Goal: Consume media (video, audio): Consume media (video, audio)

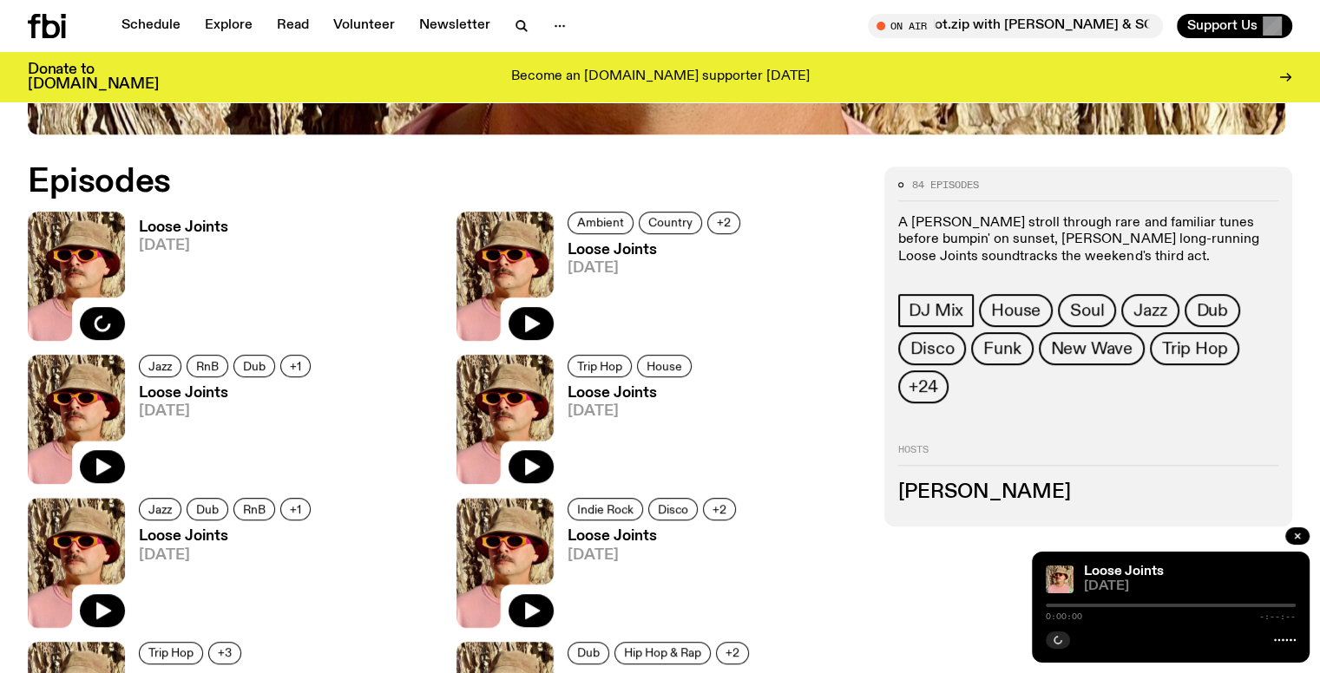
scroll to position [688, 0]
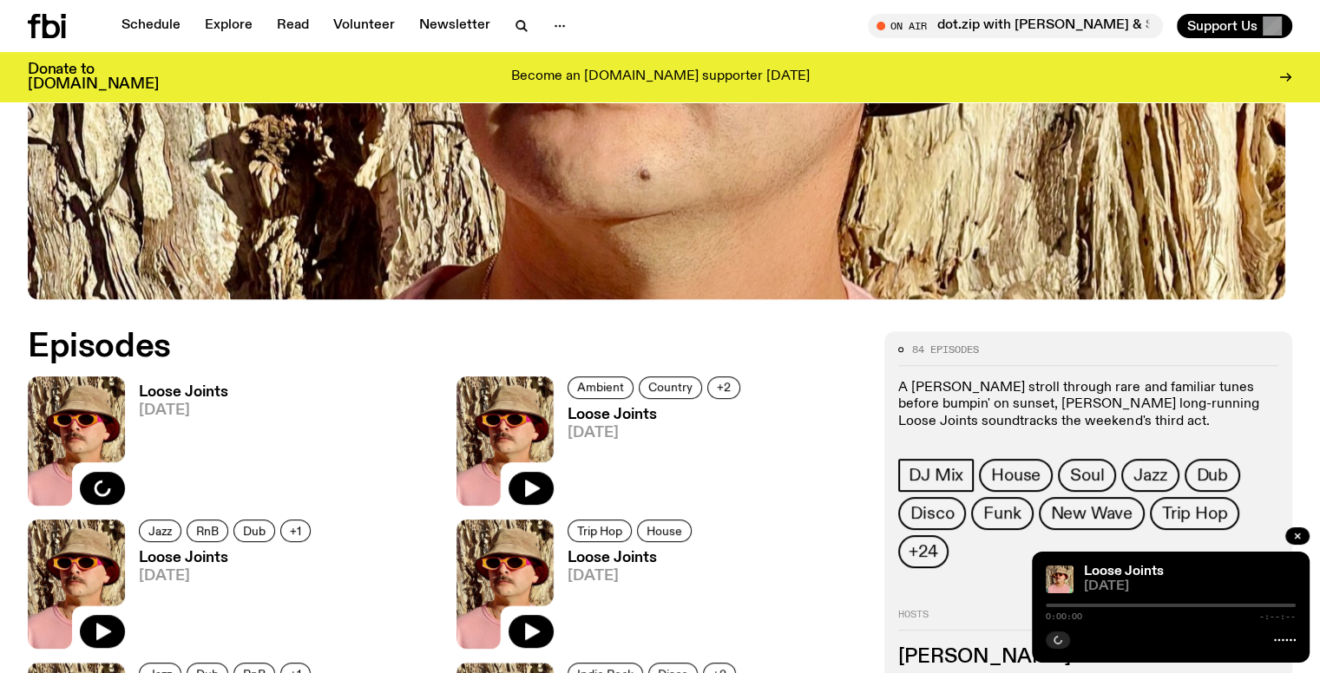
scroll to position [684, 0]
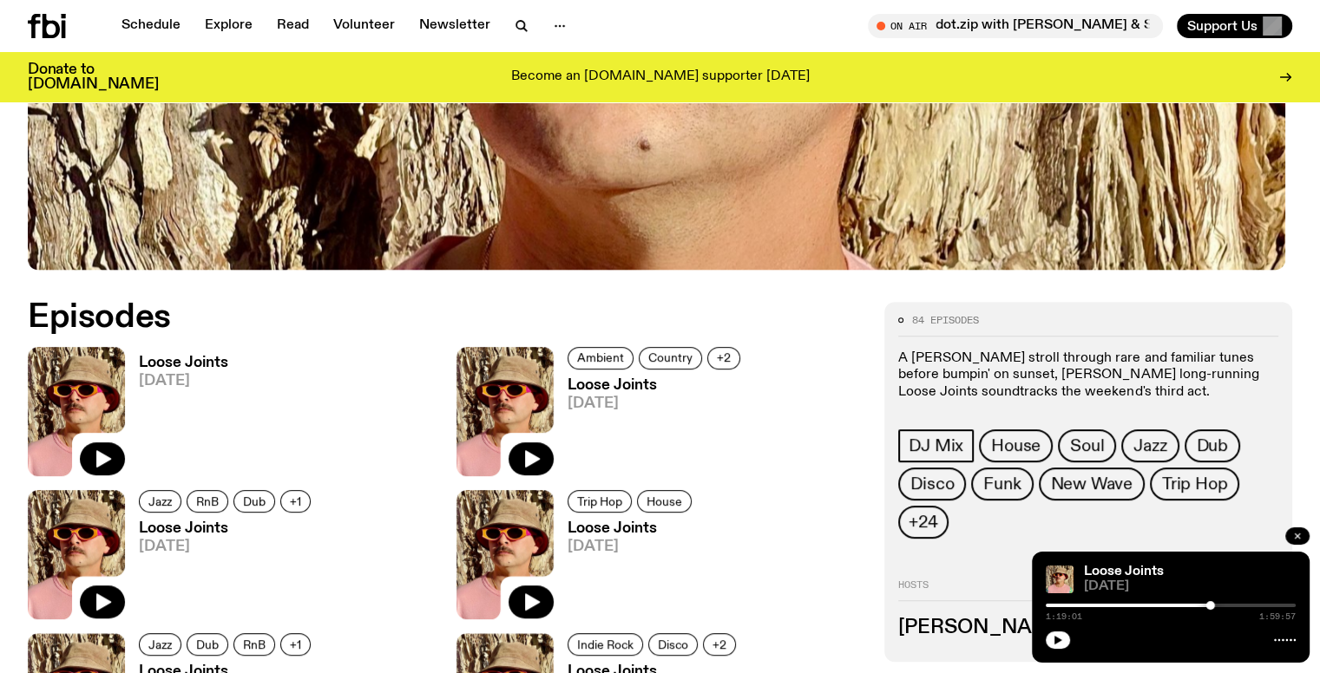
click at [1297, 535] on icon "button" at bounding box center [1297, 536] width 5 height 5
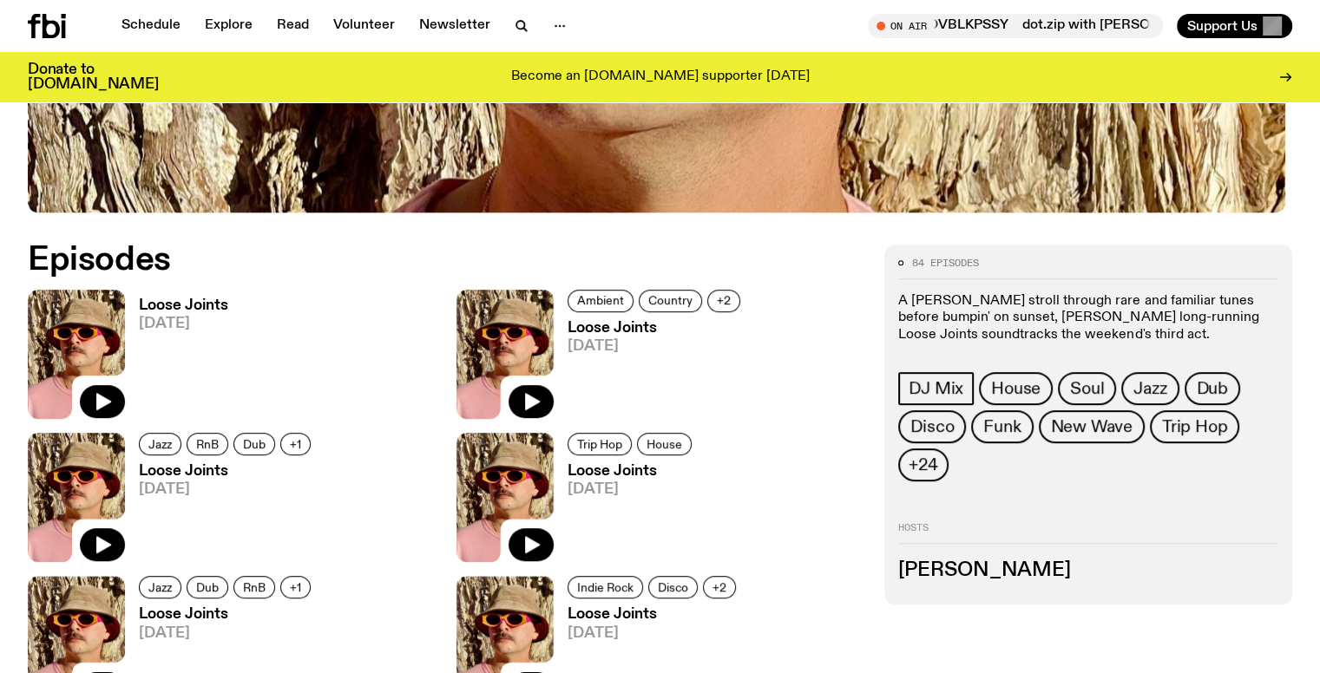
scroll to position [771, 0]
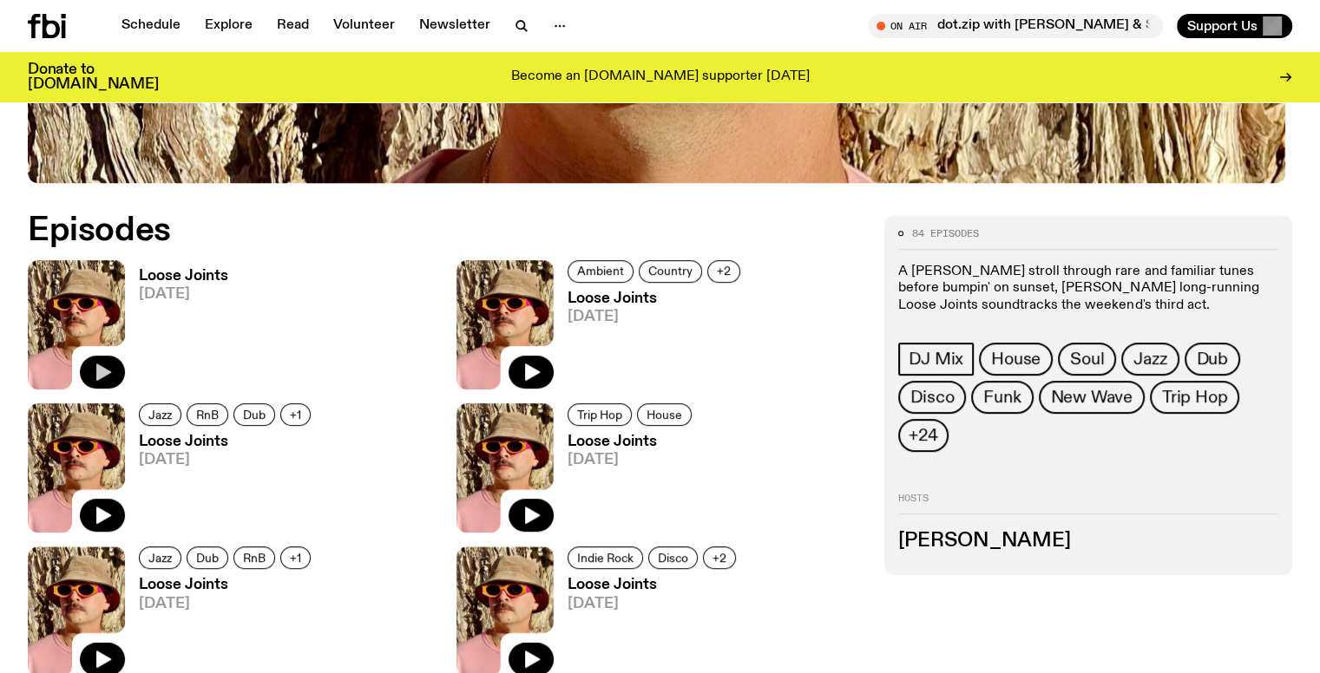
click at [110, 370] on icon "button" at bounding box center [103, 372] width 15 height 17
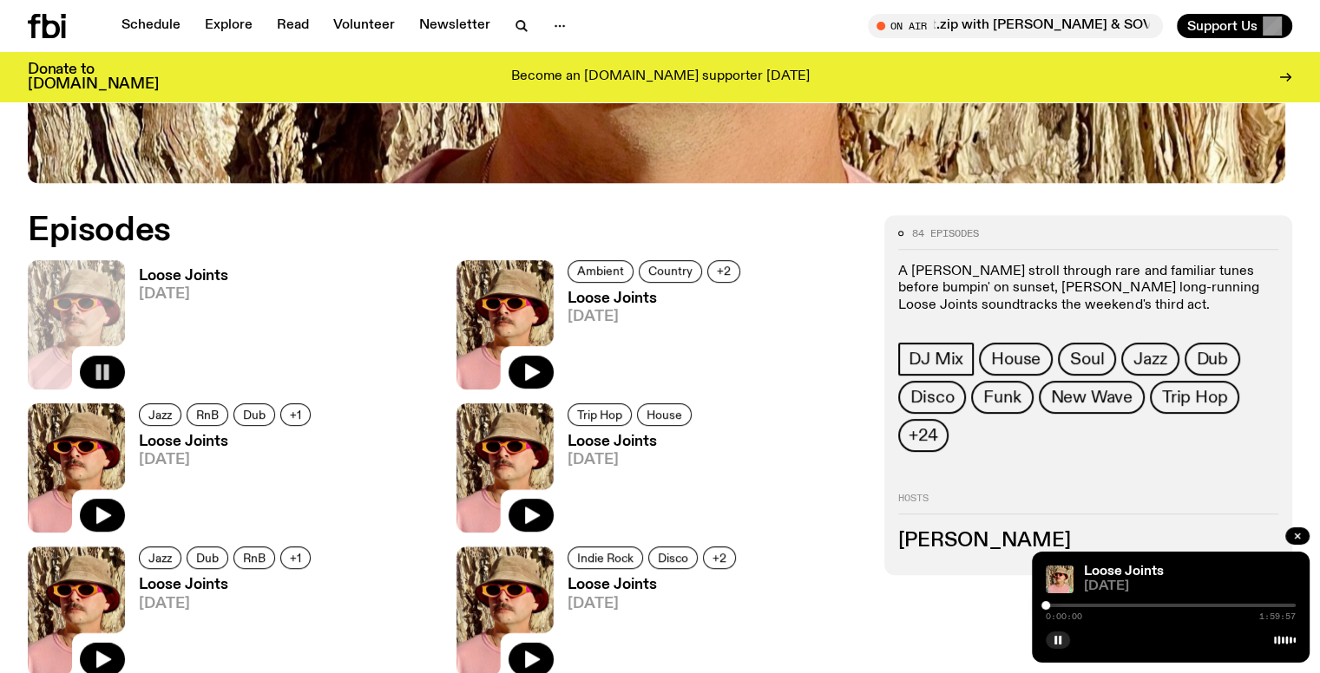
click at [1178, 604] on div at bounding box center [1171, 605] width 250 height 3
click at [1190, 605] on div at bounding box center [1171, 605] width 250 height 3
click at [1189, 606] on div at bounding box center [1190, 605] width 9 height 9
click at [1164, 605] on div at bounding box center [1064, 605] width 250 height 3
click at [1160, 605] on div at bounding box center [1164, 605] width 9 height 9
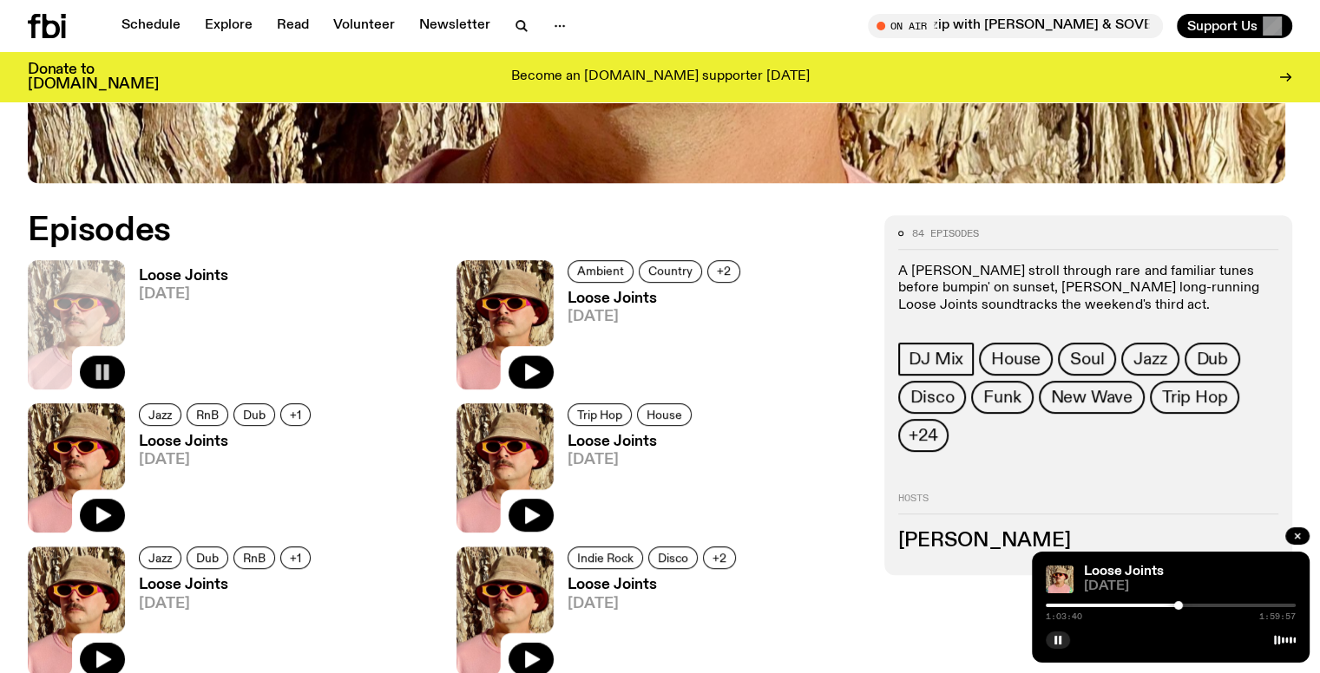
click at [1194, 603] on div "1:03:40 1:59:57" at bounding box center [1171, 611] width 250 height 21
click at [1188, 604] on div at bounding box center [1171, 605] width 250 height 3
click at [1193, 605] on div at bounding box center [1171, 605] width 250 height 3
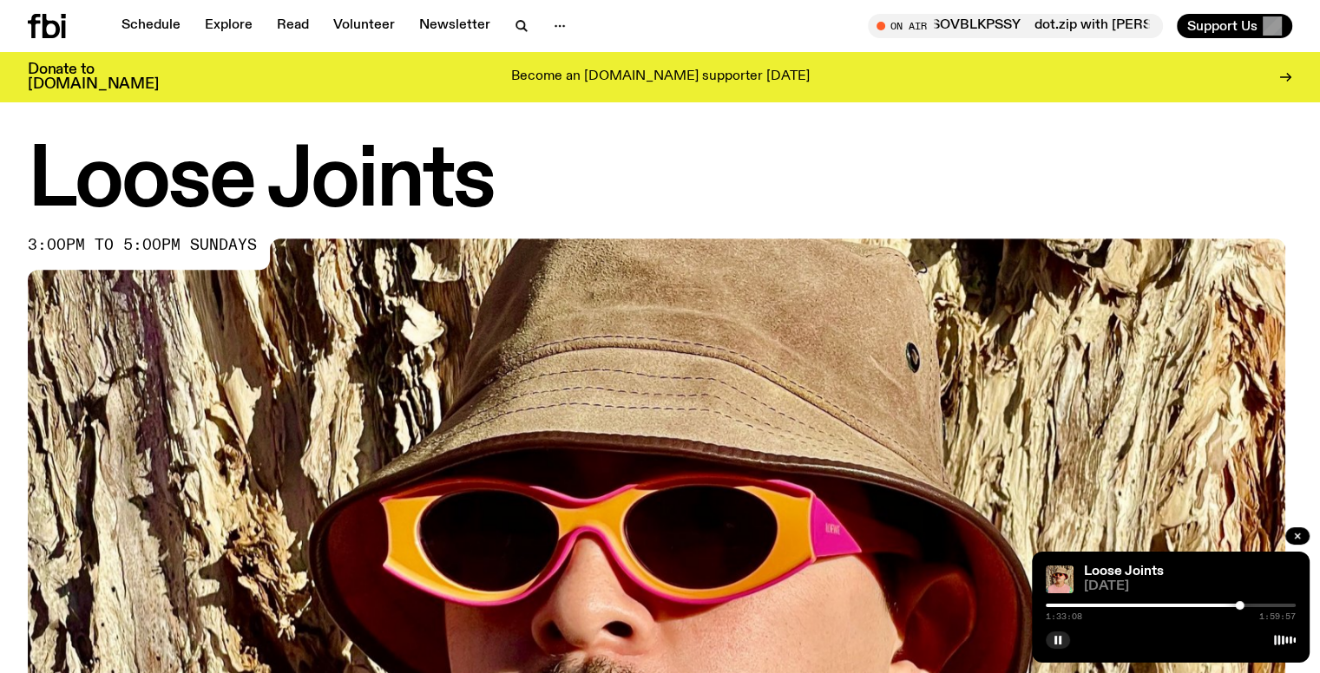
scroll to position [2, 0]
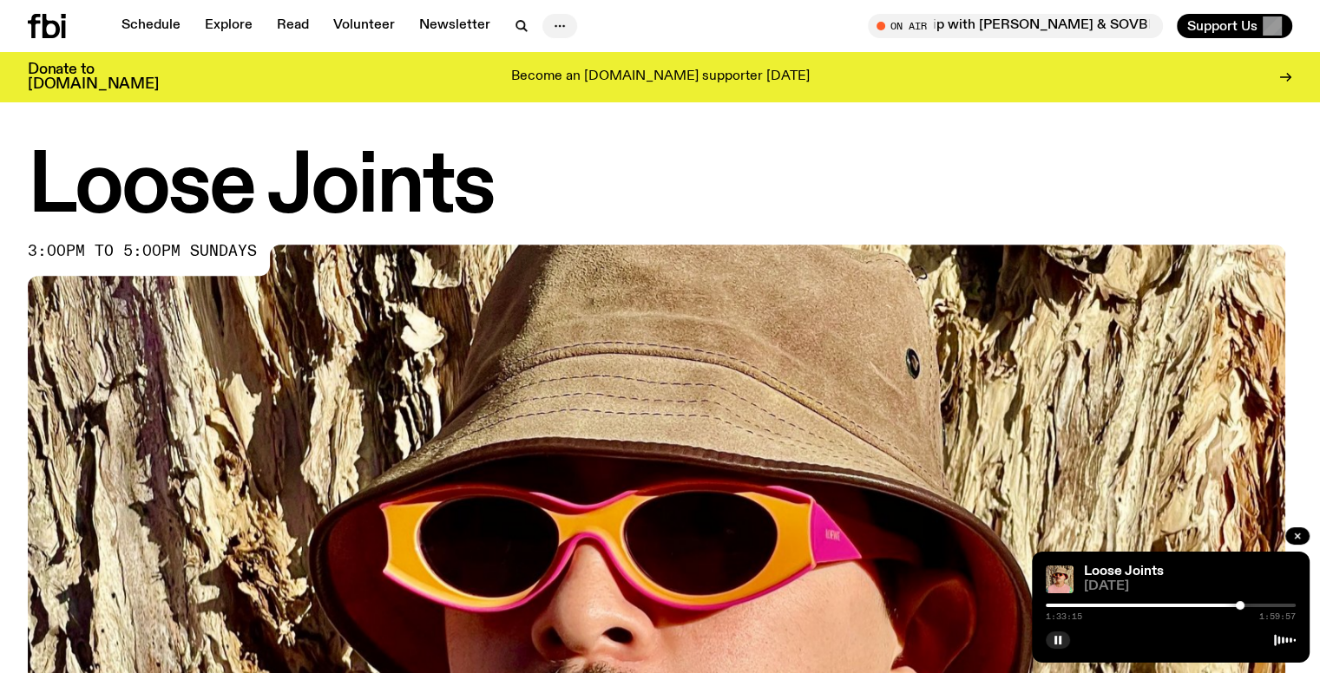
click at [555, 22] on icon "button" at bounding box center [559, 26] width 21 height 21
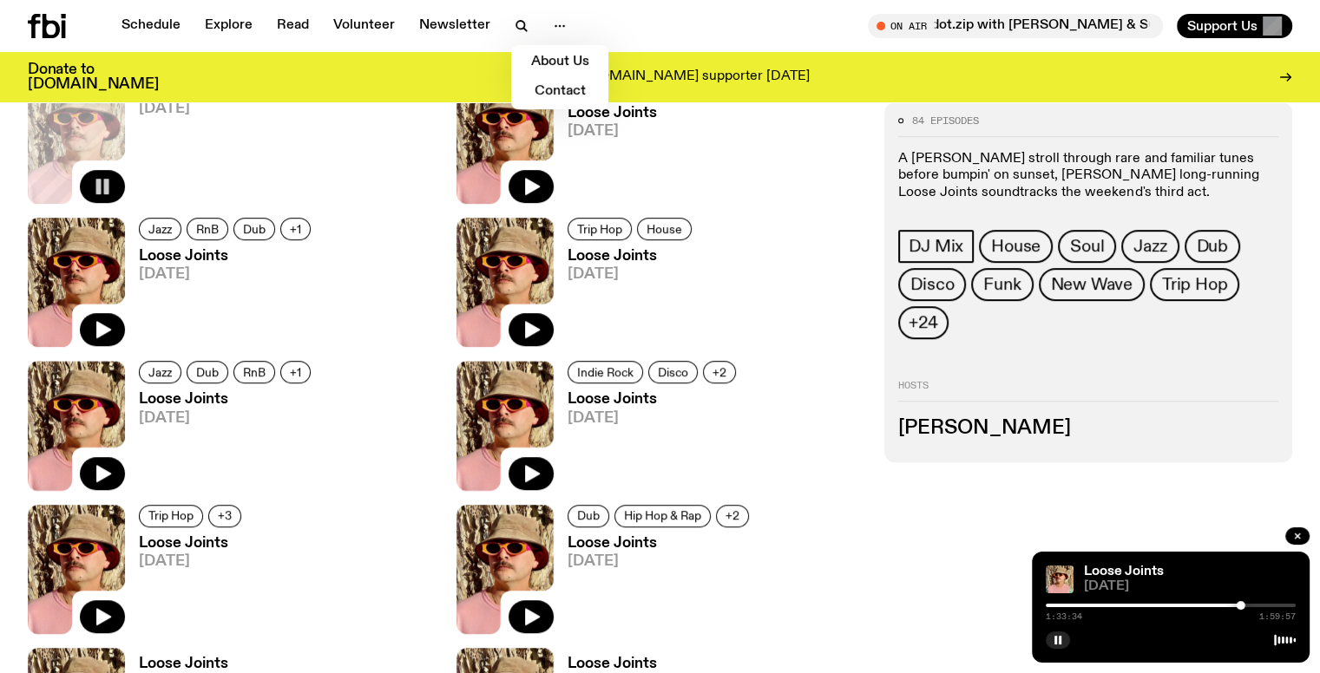
scroll to position [783, 0]
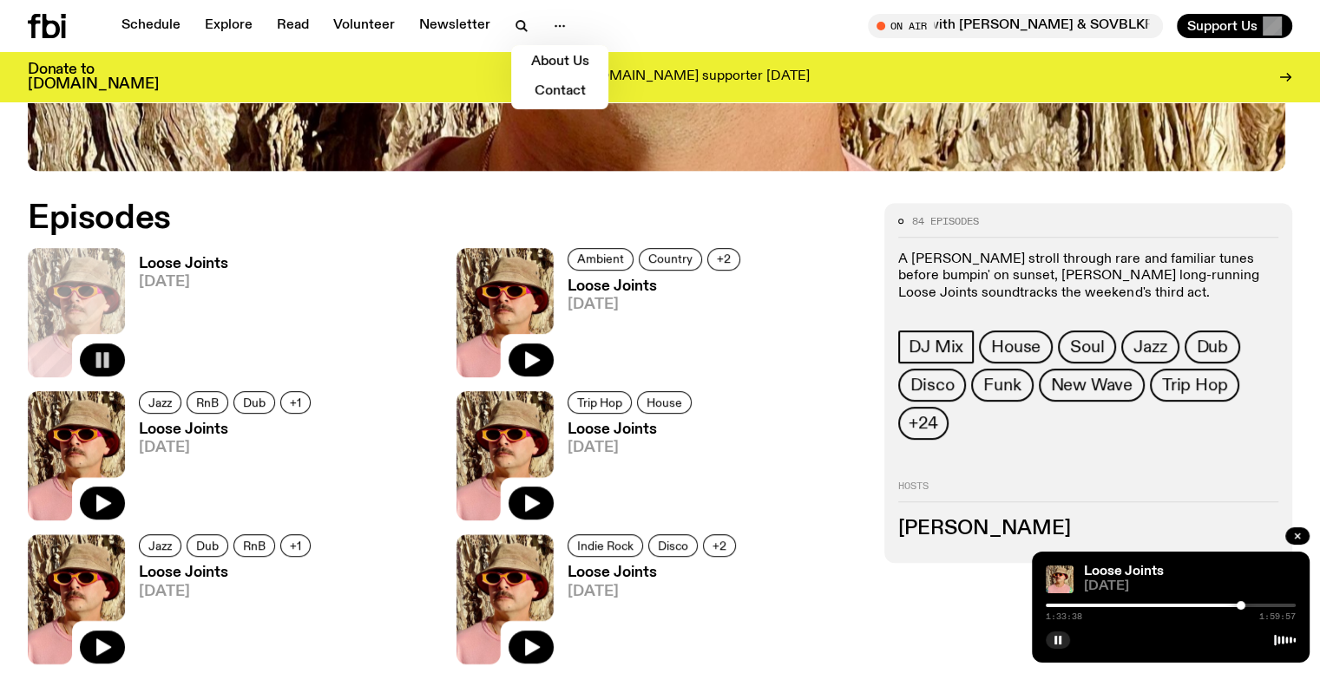
click at [172, 276] on span "[DATE]" at bounding box center [183, 282] width 89 height 15
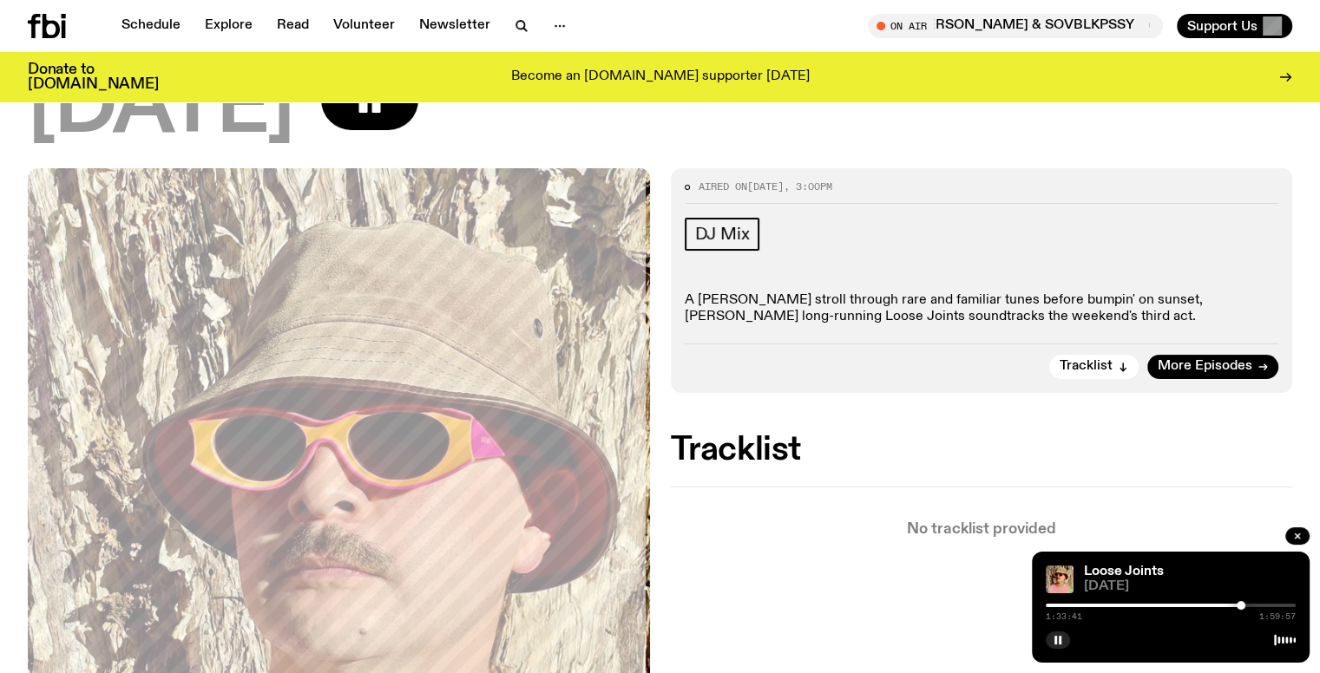
scroll to position [165, 0]
click at [1091, 368] on span "Tracklist" at bounding box center [1086, 368] width 53 height 13
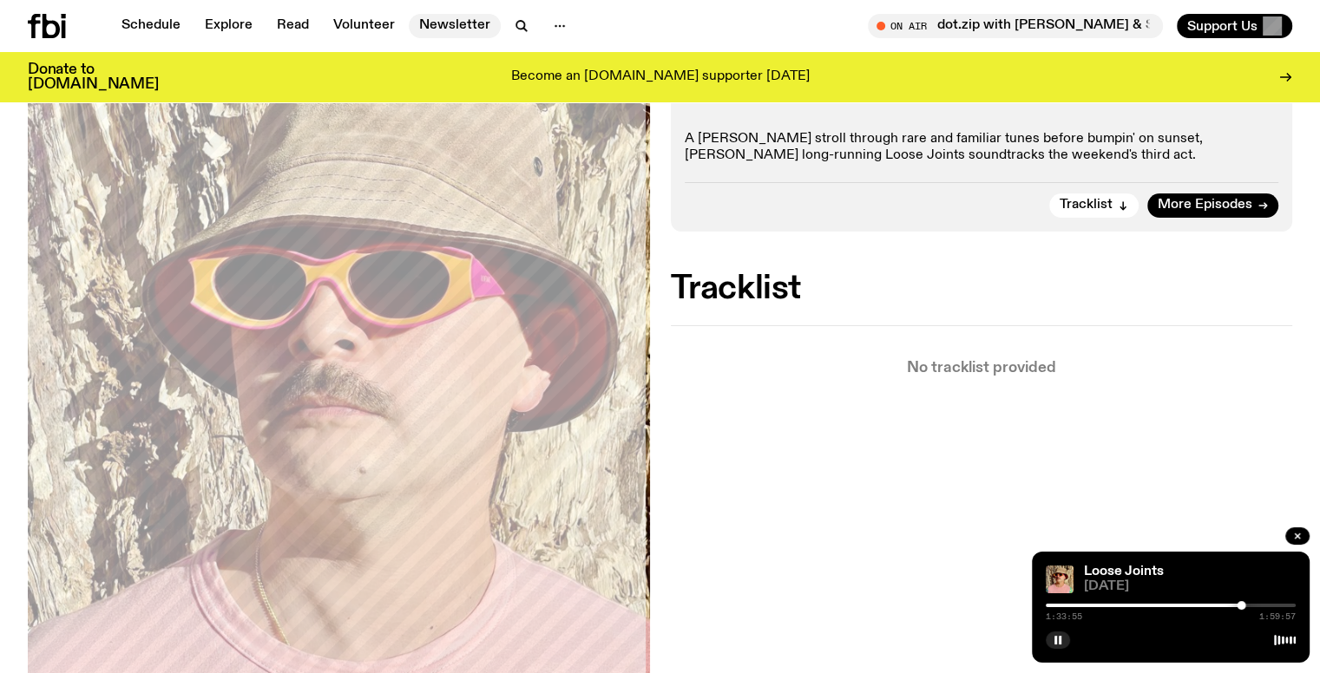
scroll to position [246, 0]
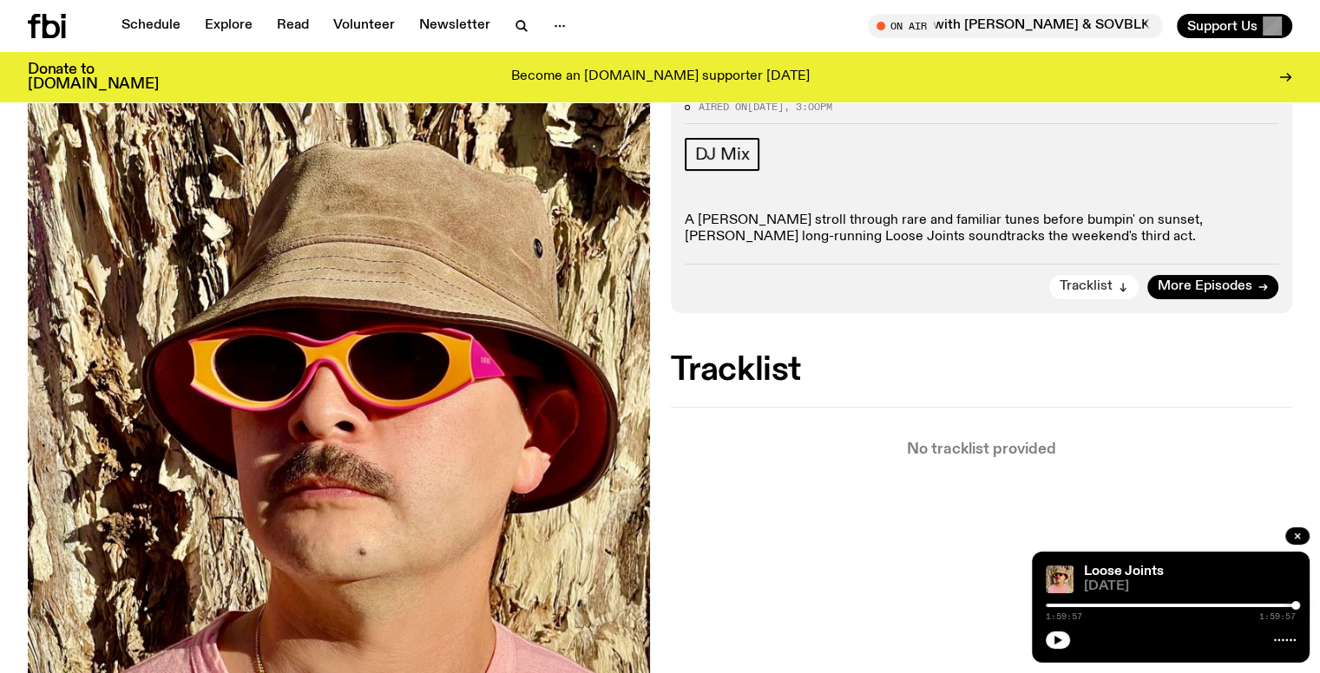
click at [1083, 286] on span "Tracklist" at bounding box center [1086, 286] width 53 height 13
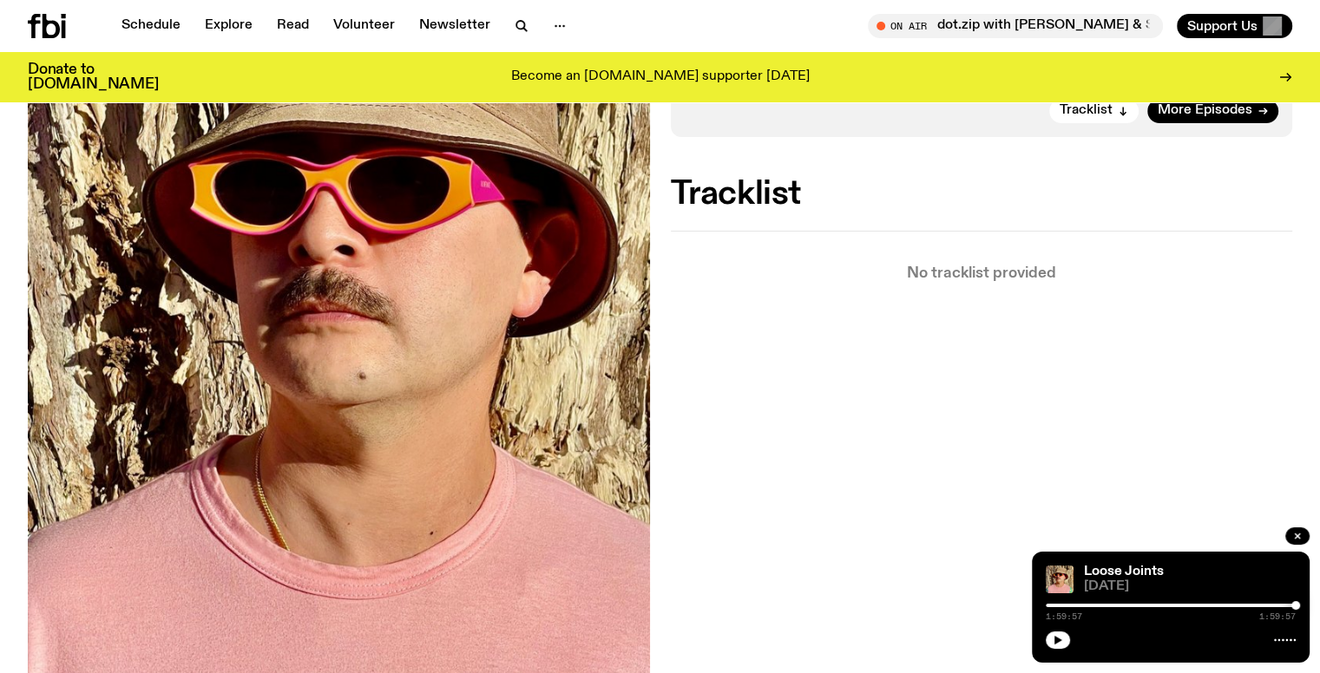
scroll to position [857, 0]
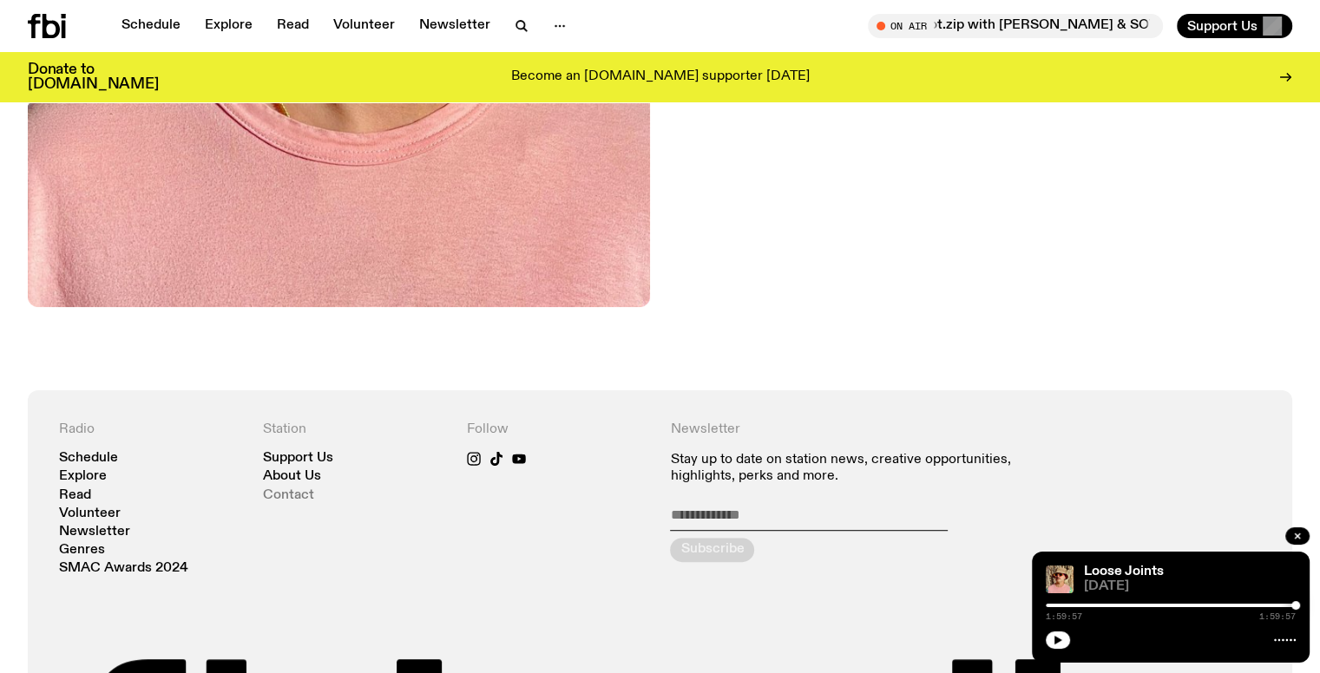
click at [292, 489] on link "Contact" at bounding box center [288, 495] width 51 height 13
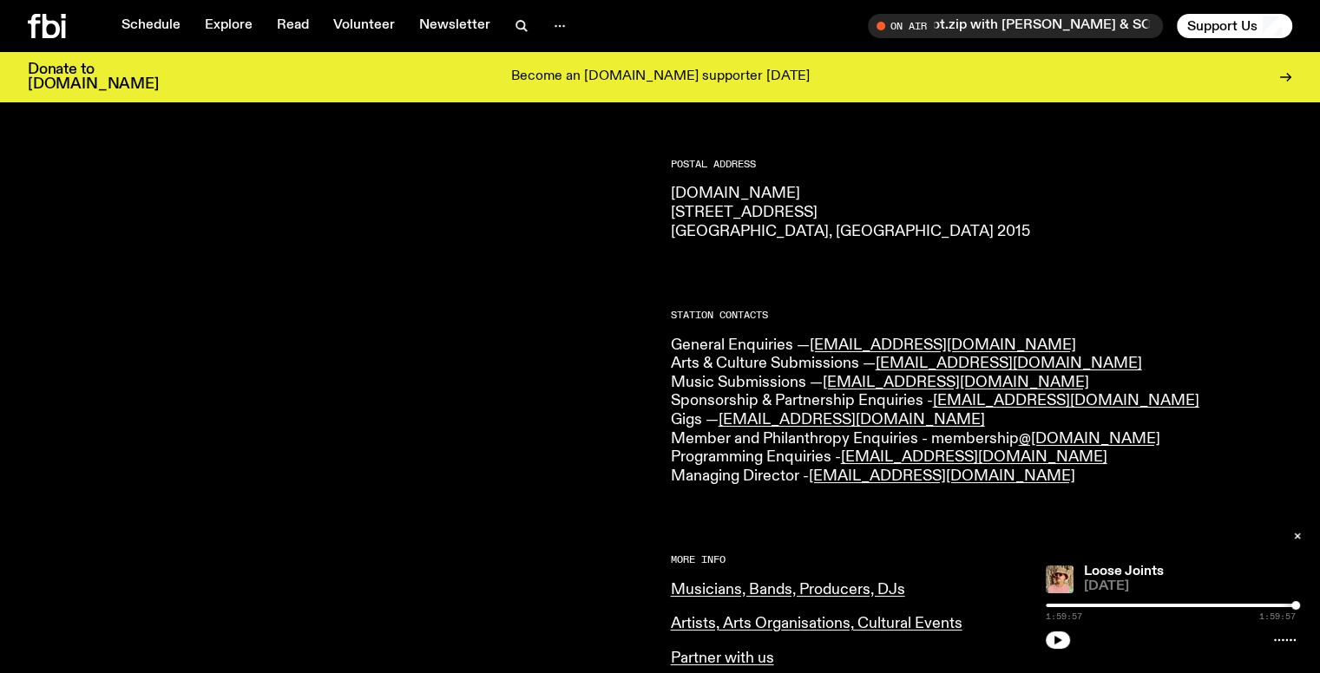
scroll to position [166, 0]
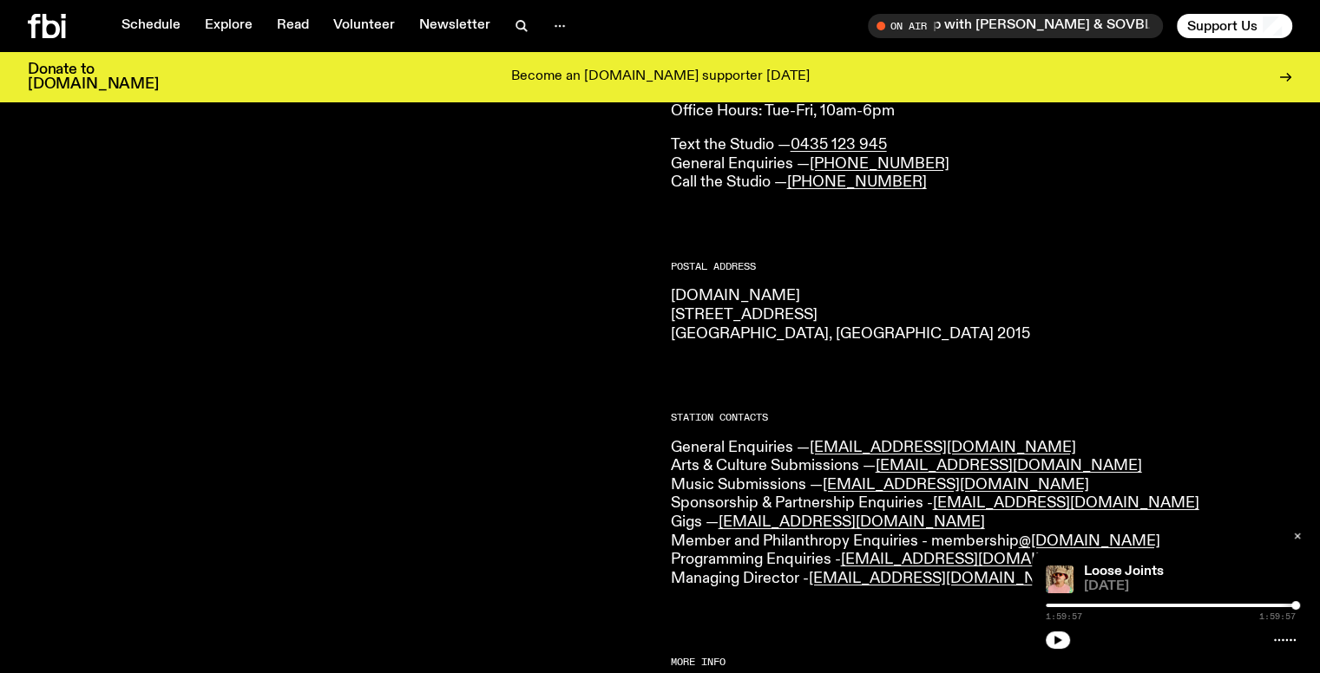
click at [1298, 536] on icon "button" at bounding box center [1297, 536] width 10 height 10
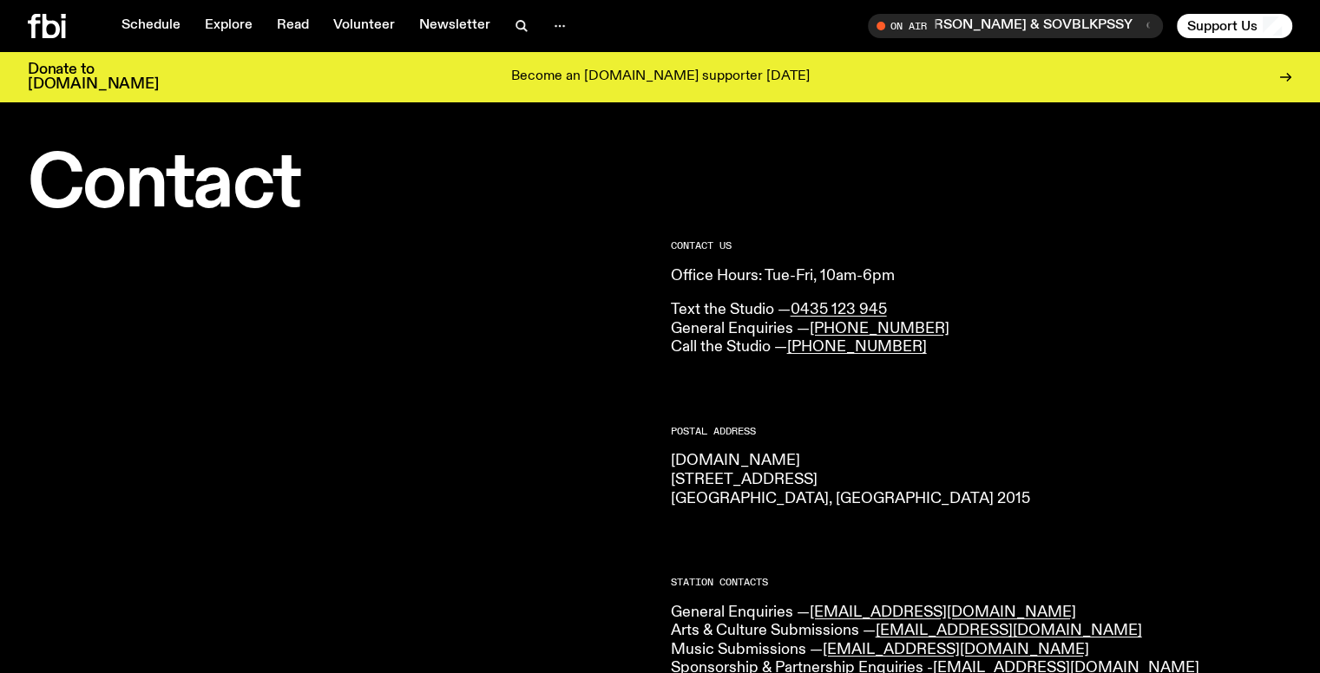
scroll to position [0, 0]
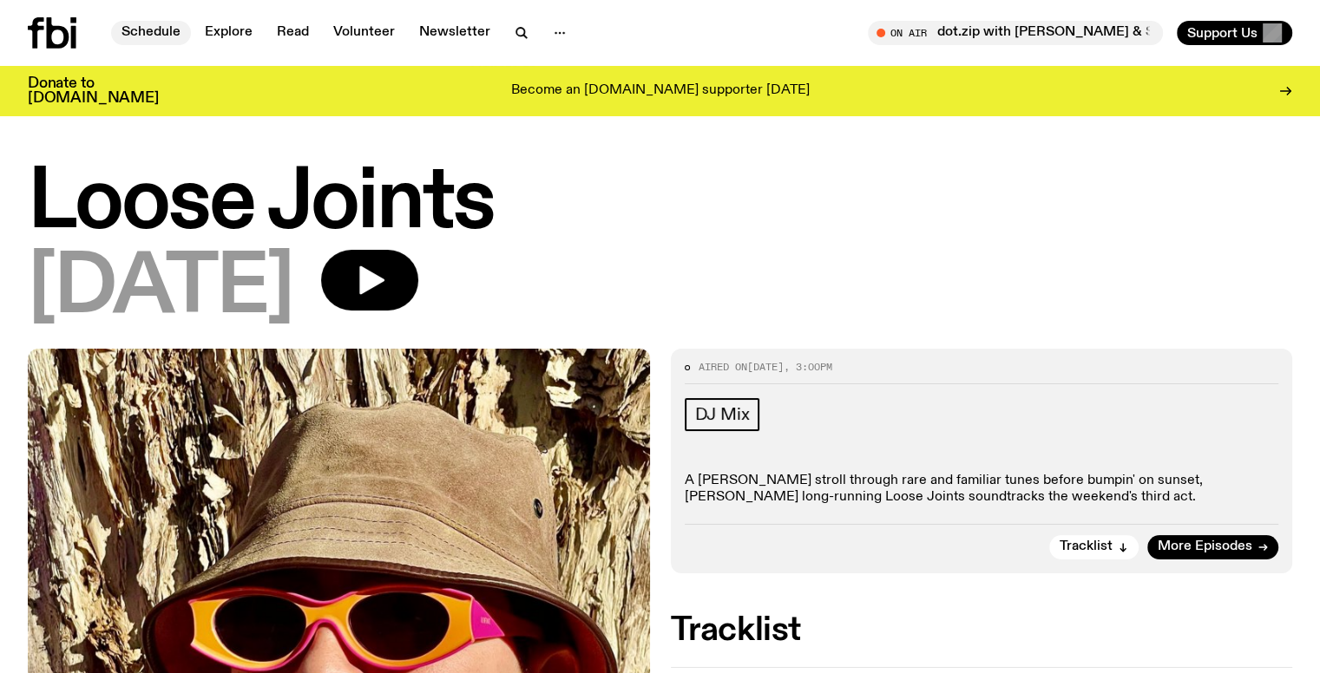
click at [153, 32] on link "Schedule" at bounding box center [151, 33] width 80 height 24
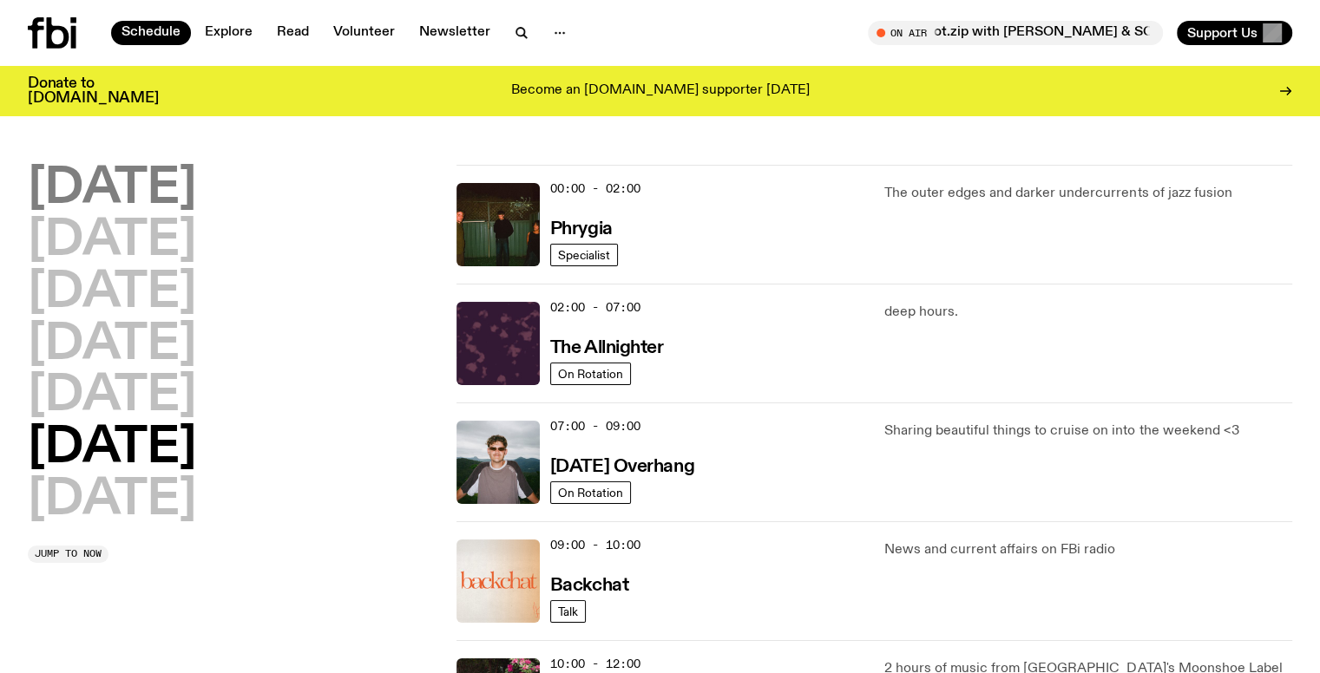
click at [174, 178] on h2 "Monday" at bounding box center [112, 189] width 168 height 49
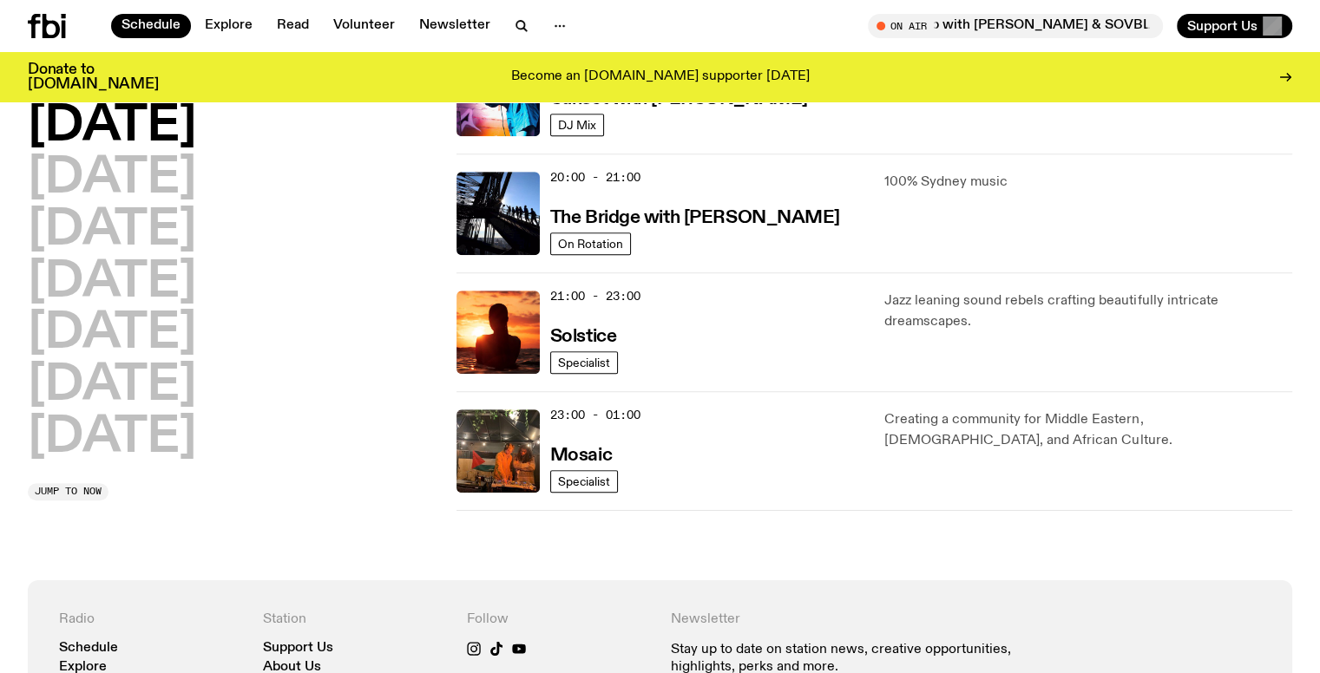
scroll to position [569, 0]
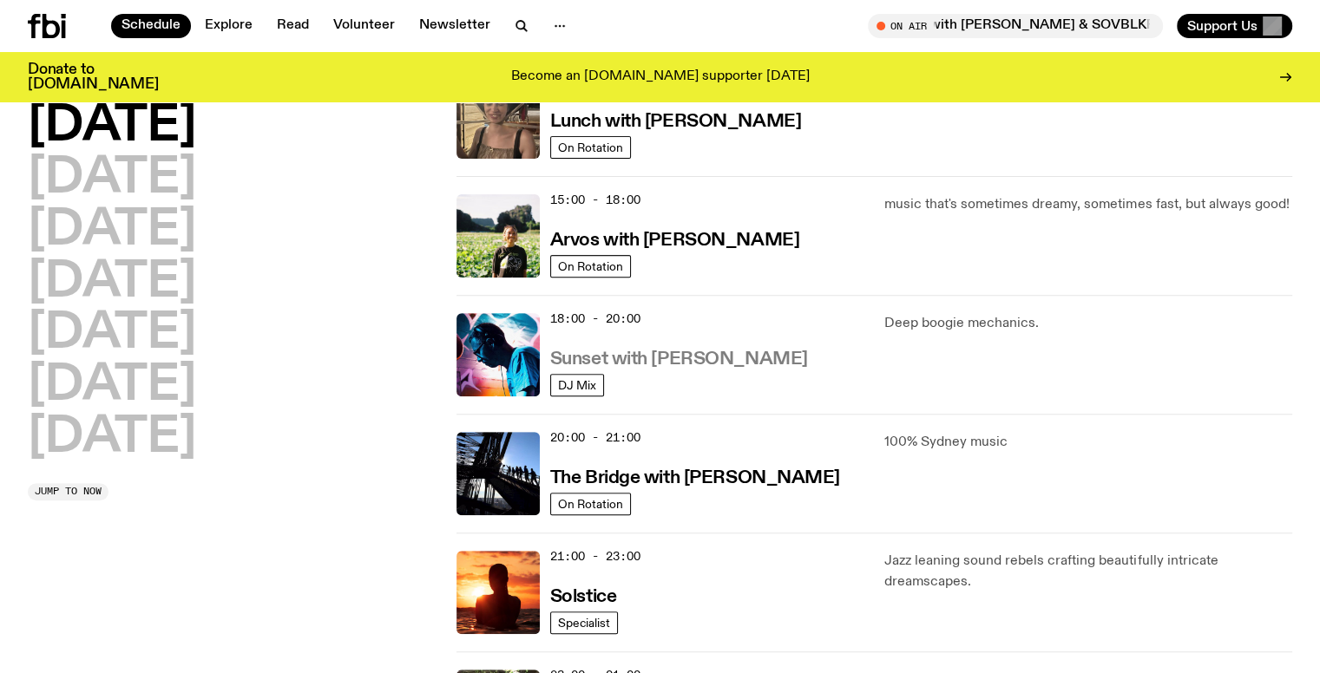
click at [604, 361] on h3 "Sunset with Simon Caldwell" at bounding box center [679, 360] width 258 height 18
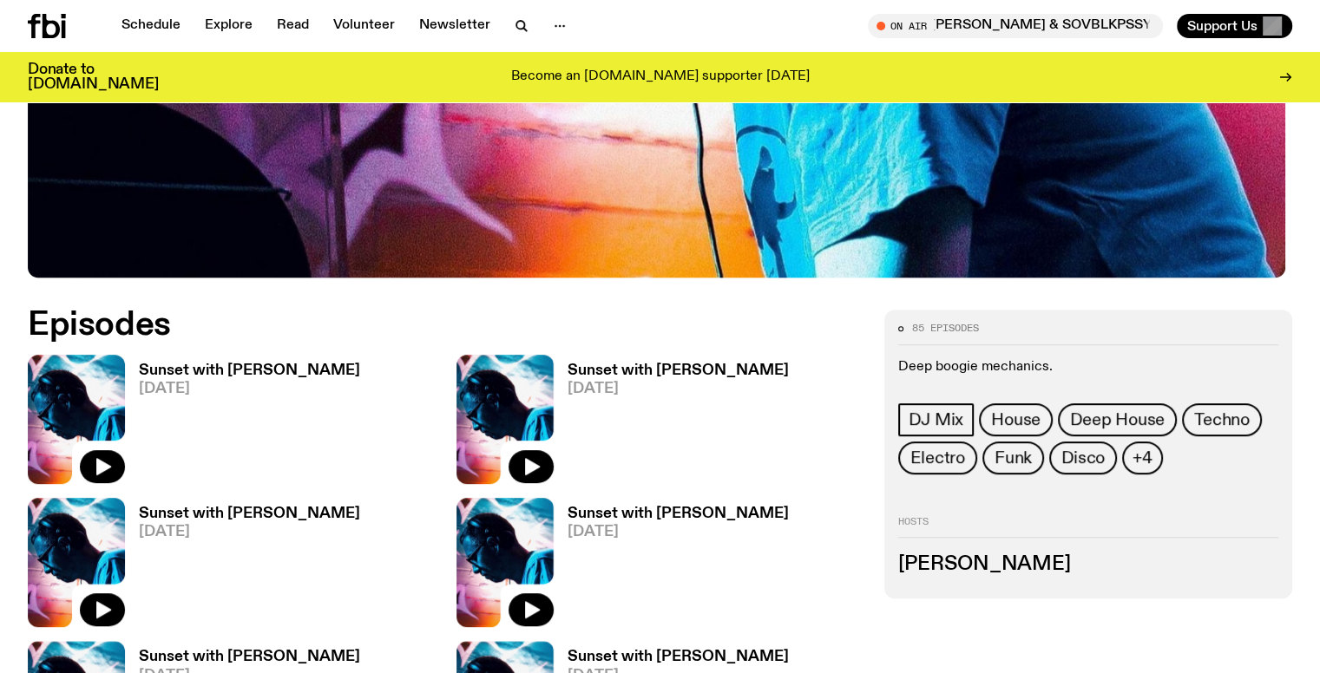
scroll to position [683, 0]
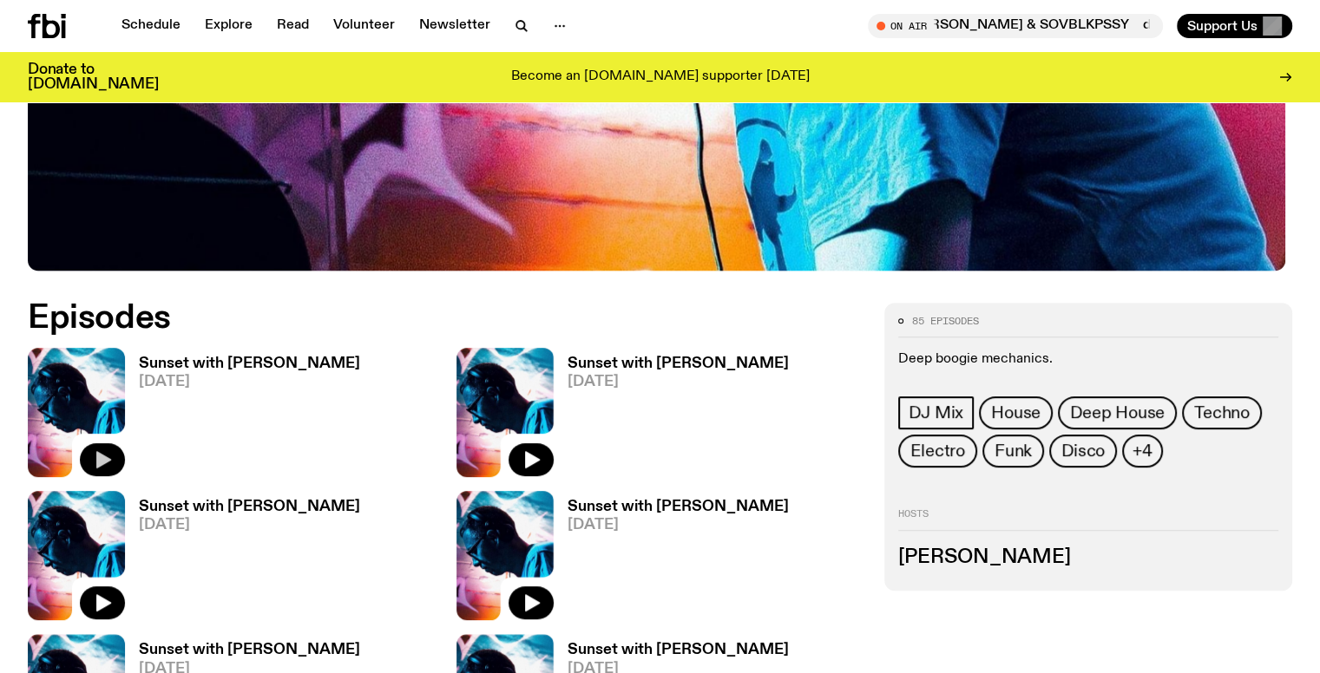
click at [99, 452] on icon "button" at bounding box center [102, 460] width 21 height 21
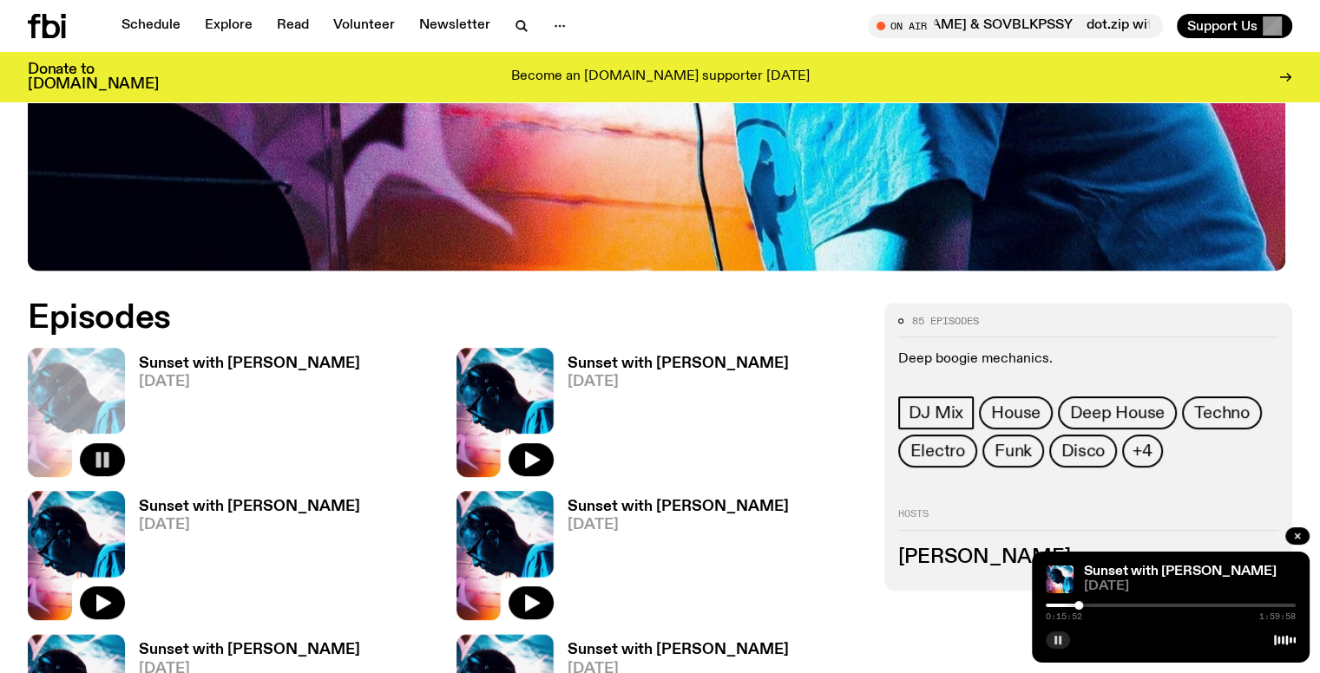
click at [1053, 636] on icon "button" at bounding box center [1058, 640] width 10 height 10
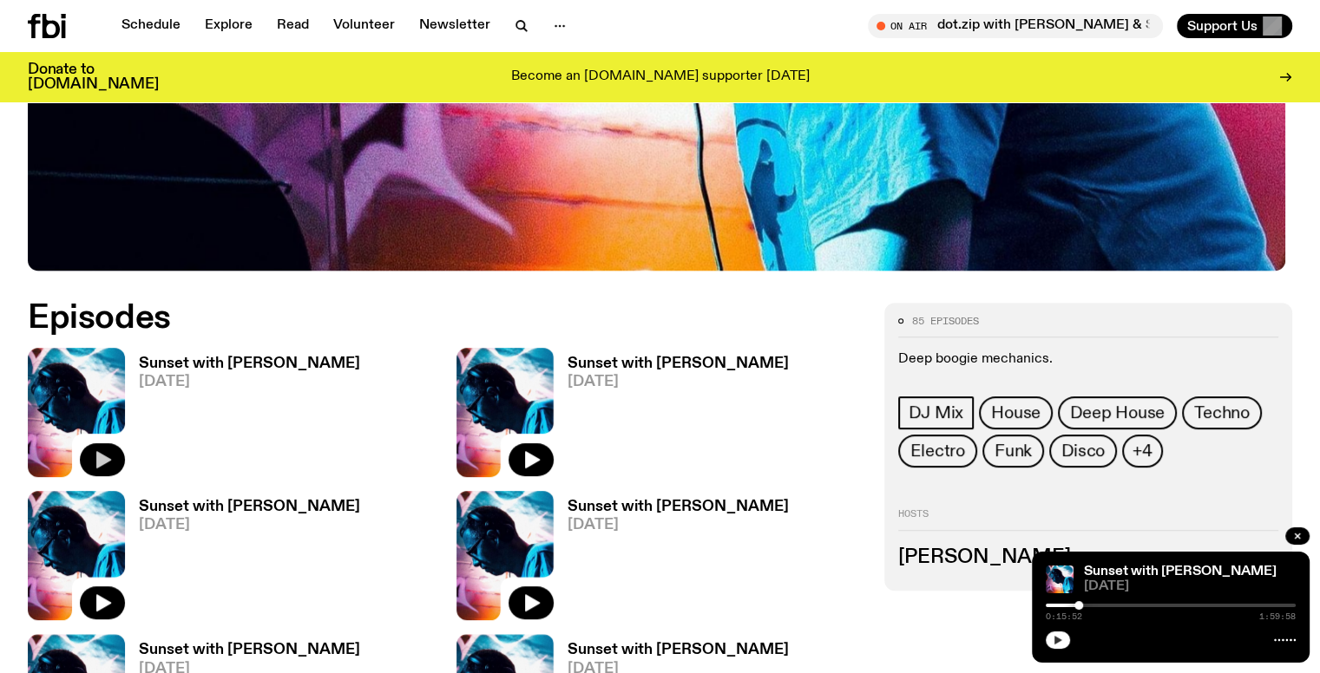
click at [1056, 641] on icon "button" at bounding box center [1058, 640] width 8 height 9
